Goal: Information Seeking & Learning: Learn about a topic

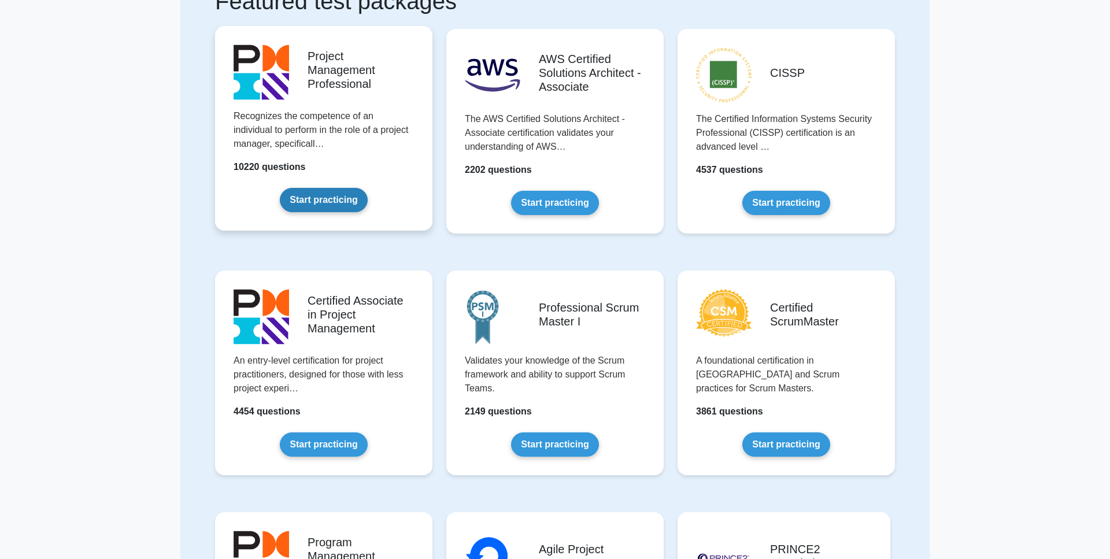
scroll to position [132, 0]
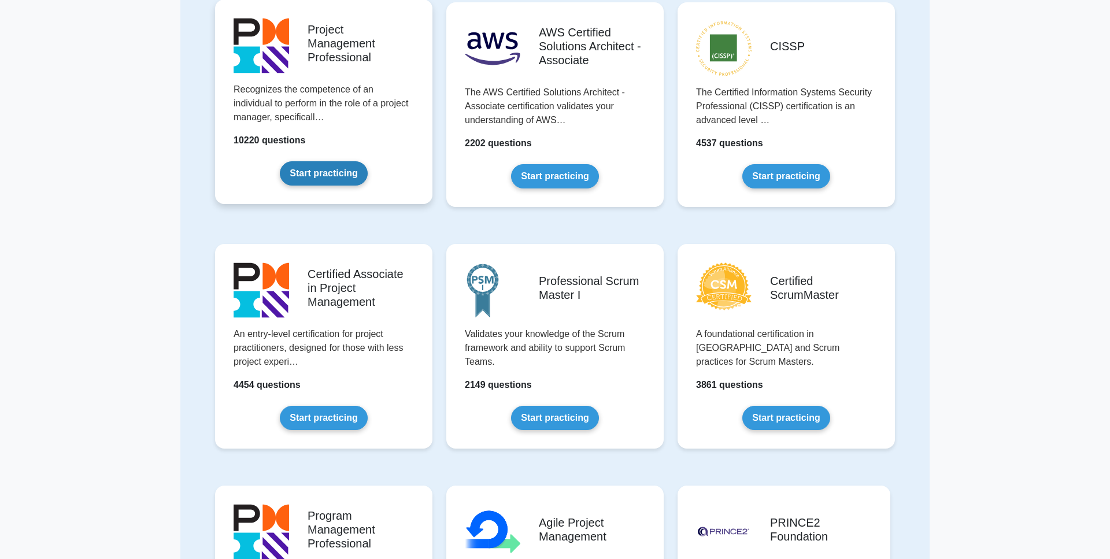
click at [309, 176] on link "Start practicing" at bounding box center [323, 173] width 87 height 24
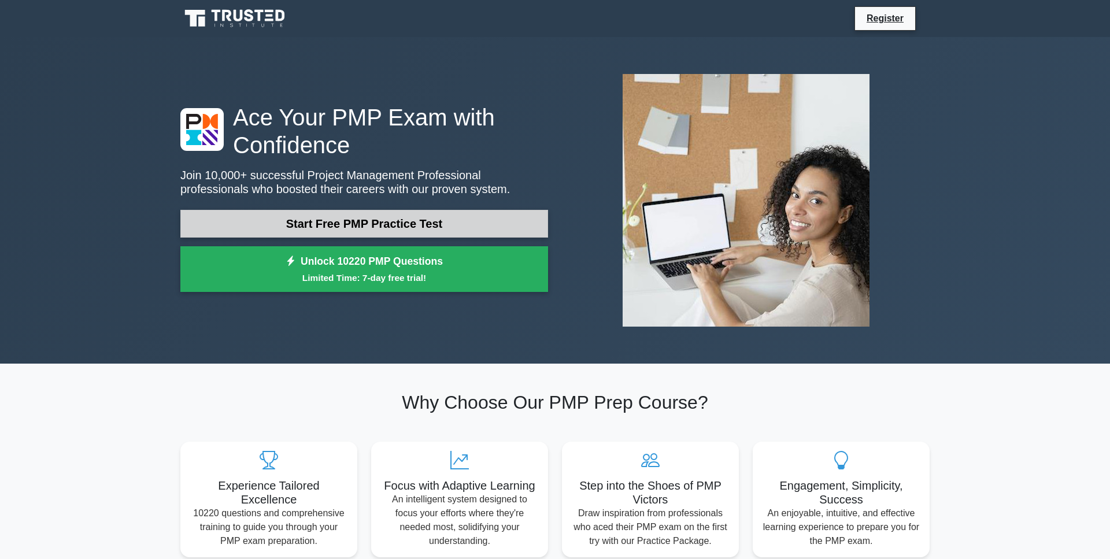
click at [384, 224] on link "Start Free PMP Practice Test" at bounding box center [364, 224] width 368 height 28
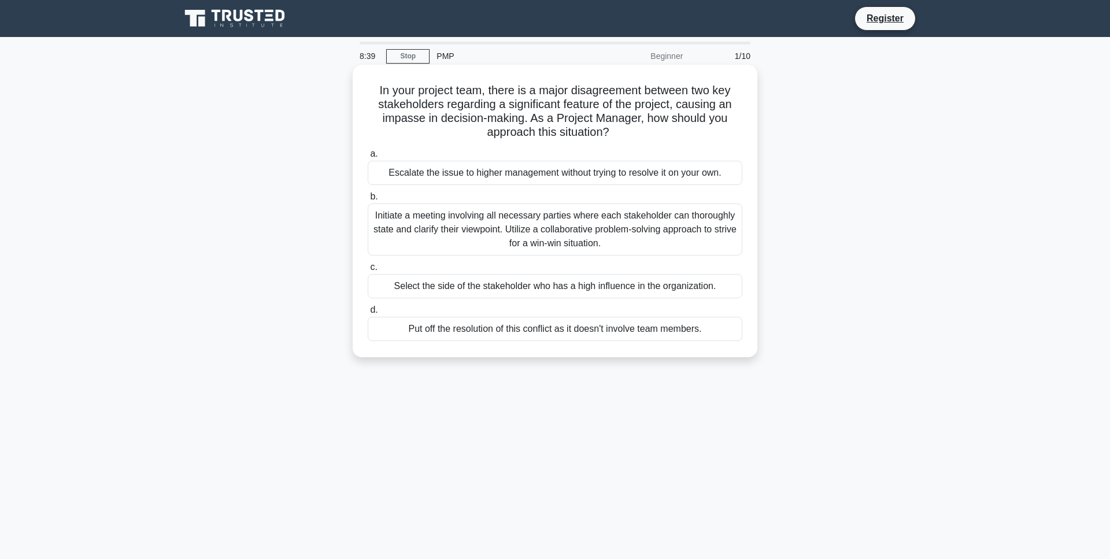
click at [379, 233] on div "Initiate a meeting involving all necessary parties where each stakeholder can t…" at bounding box center [555, 229] width 374 height 52
click at [368, 201] on input "b. Initiate a meeting involving all necessary parties where each stakeholder ca…" at bounding box center [368, 197] width 0 height 8
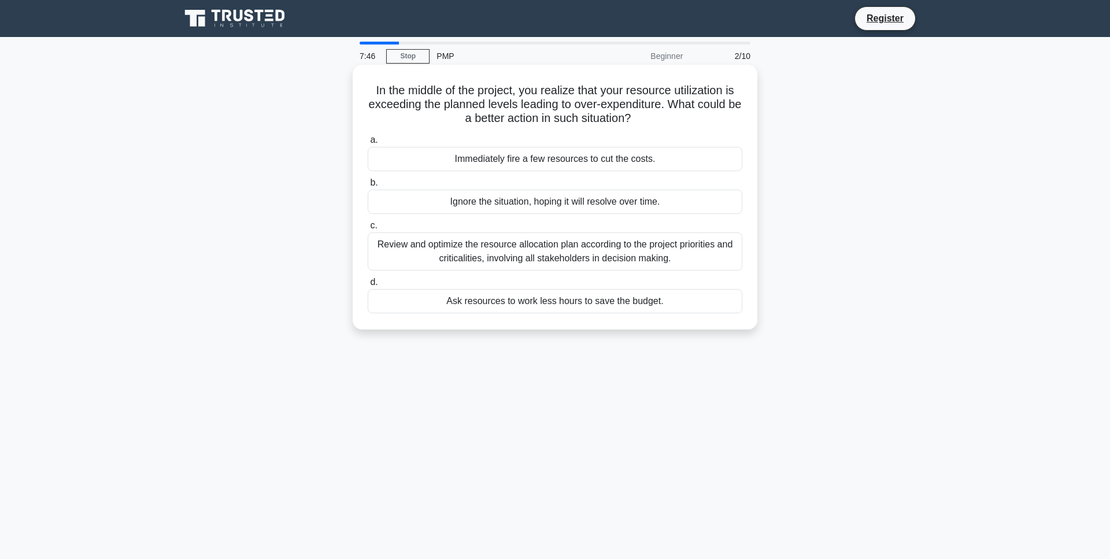
click at [392, 250] on div "Review and optimize the resource allocation plan according to the project prior…" at bounding box center [555, 251] width 374 height 38
click at [368, 229] on input "c. Review and optimize the resource allocation plan according to the project pr…" at bounding box center [368, 226] width 0 height 8
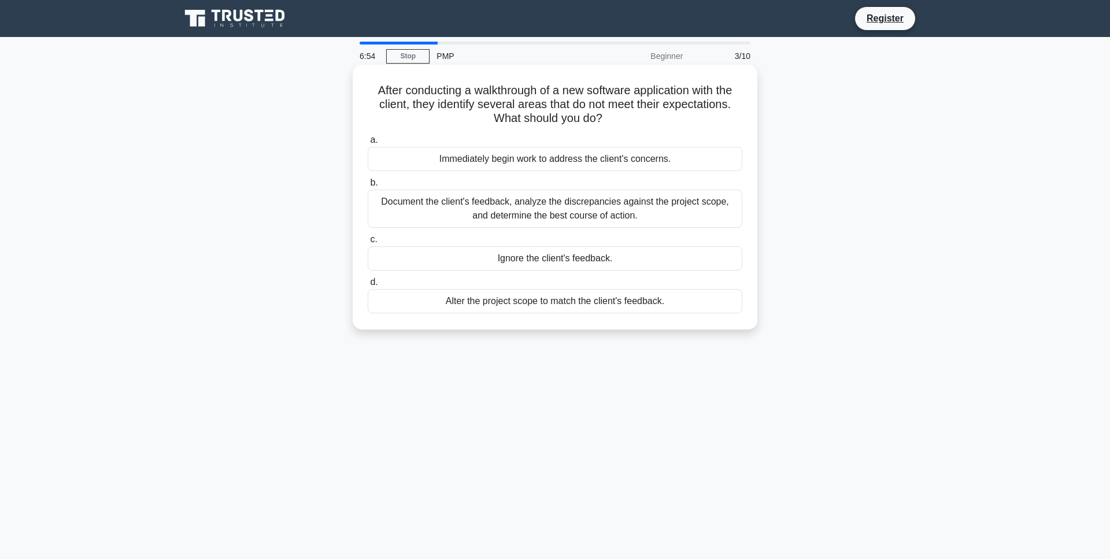
click at [544, 201] on div "Document the client's feedback, analyze the discrepancies against the project s…" at bounding box center [555, 209] width 374 height 38
click at [368, 187] on input "b. Document the client's feedback, analyze the discrepancies against the projec…" at bounding box center [368, 183] width 0 height 8
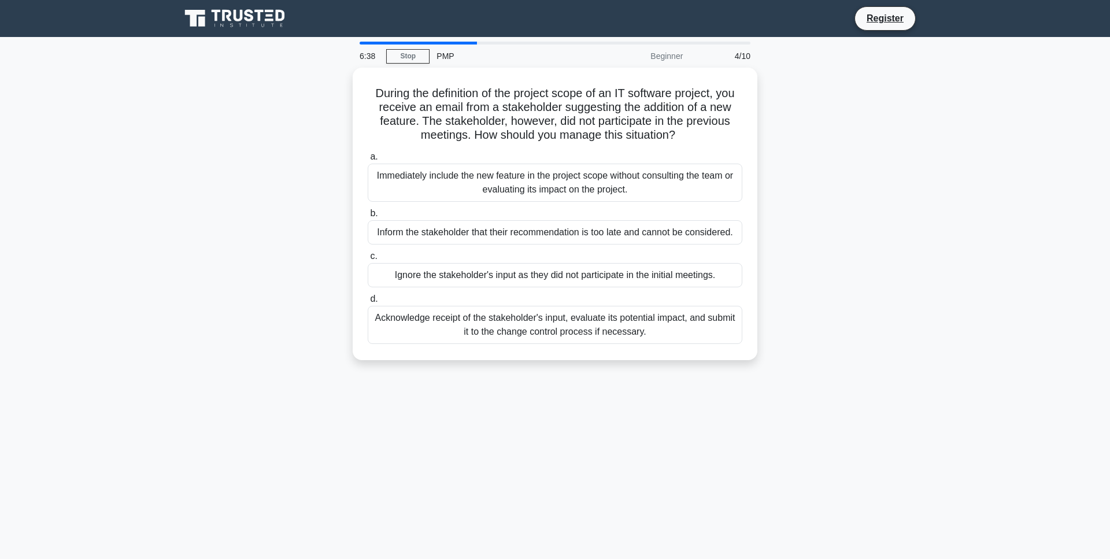
click at [444, 58] on div "PMP" at bounding box center [508, 55] width 159 height 23
click at [403, 60] on link "Stop" at bounding box center [407, 56] width 43 height 14
